Goal: Task Accomplishment & Management: Manage account settings

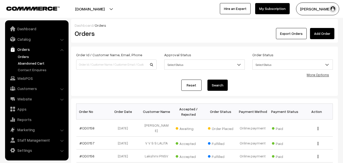
click at [31, 63] on link "Abandoned Cart" at bounding box center [42, 62] width 50 height 5
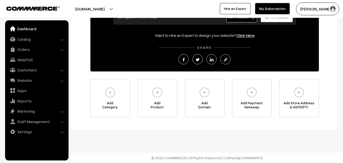
scroll to position [9, 0]
